Goal: Navigation & Orientation: Find specific page/section

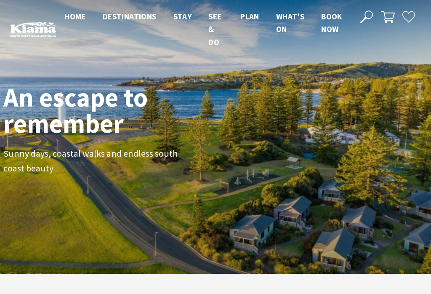
click at [73, 15] on span "Home" at bounding box center [74, 16] width 21 height 10
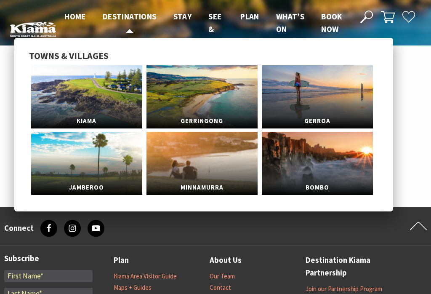
click at [125, 13] on span "Destinations" at bounding box center [130, 16] width 54 height 10
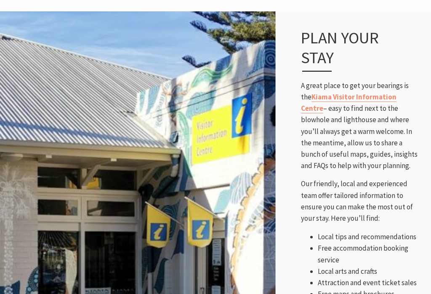
scroll to position [363, 0]
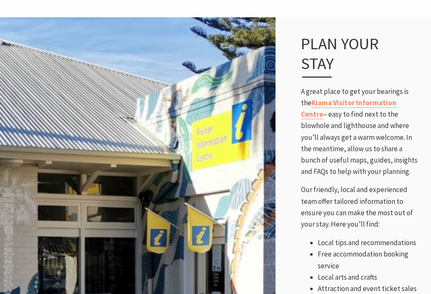
click at [361, 102] on link "Kiama Visitor Information Centre" at bounding box center [348, 108] width 95 height 21
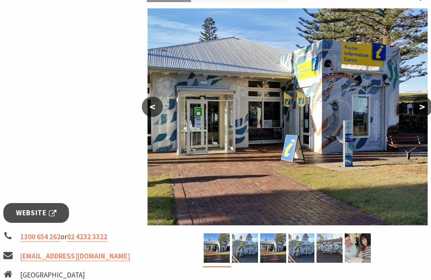
scroll to position [144, 0]
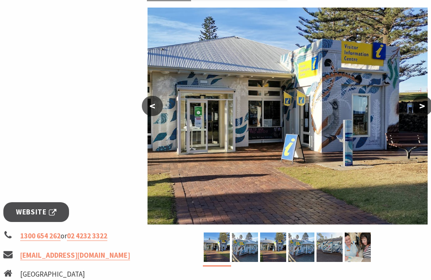
click at [48, 208] on span "Website" at bounding box center [36, 212] width 40 height 11
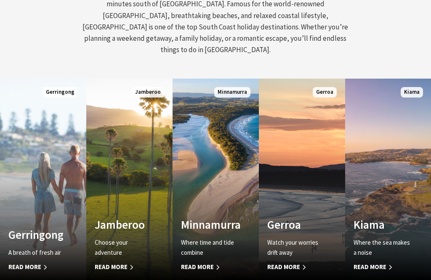
scroll to position [406, 0]
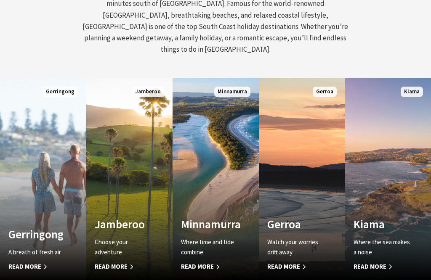
click at [407, 87] on span "Kiama" at bounding box center [411, 92] width 22 height 11
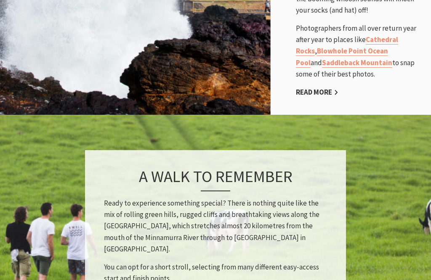
scroll to position [710, 0]
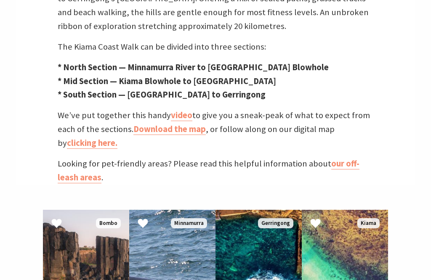
scroll to position [342, 0]
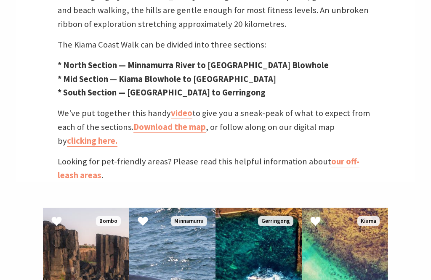
click at [169, 130] on link "Download the map" at bounding box center [169, 127] width 72 height 11
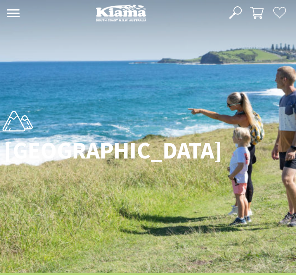
scroll to position [231, 294]
